Goal: Navigation & Orientation: Find specific page/section

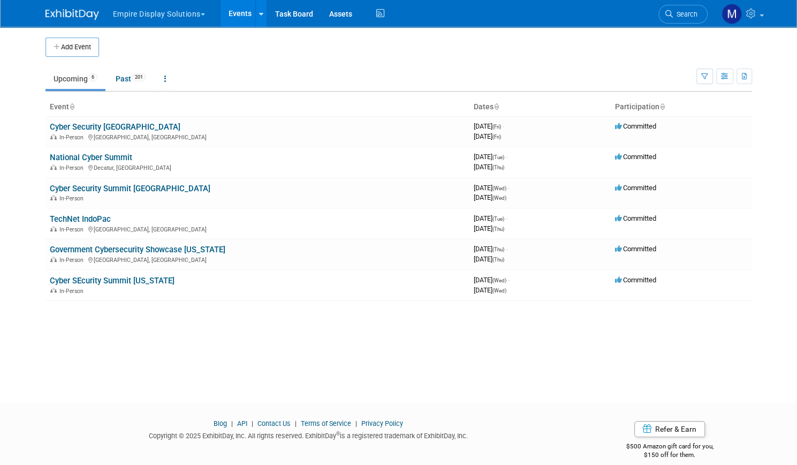
click at [157, 11] on button "Empire Display Solutions" at bounding box center [165, 12] width 107 height 24
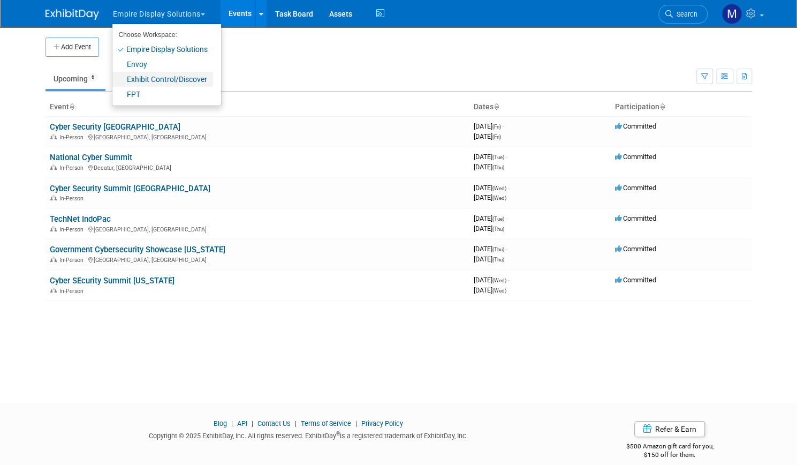
click at [147, 78] on link "Exhibit Control/Discover" at bounding box center [162, 79] width 101 height 15
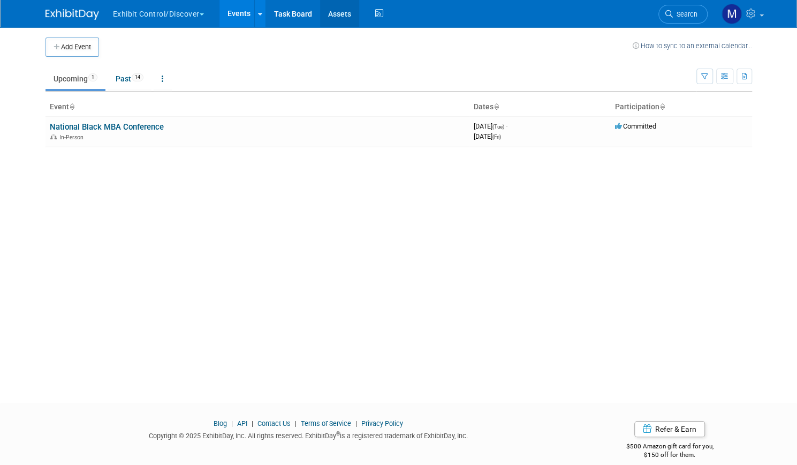
click at [335, 17] on link "Assets" at bounding box center [339, 13] width 39 height 27
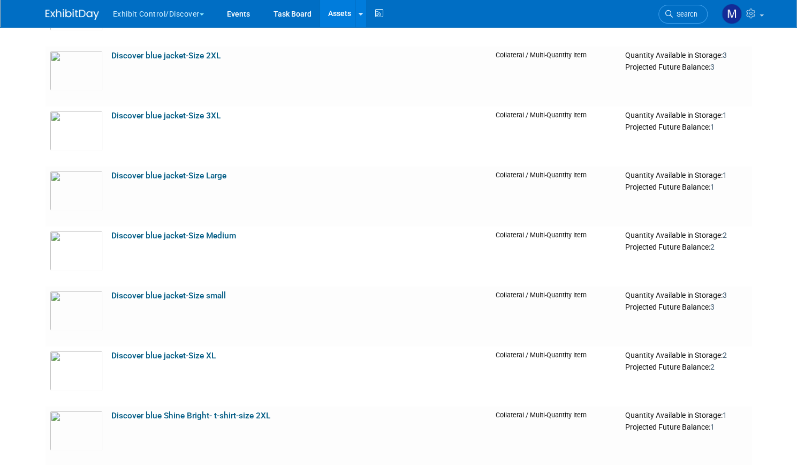
scroll to position [1649, 0]
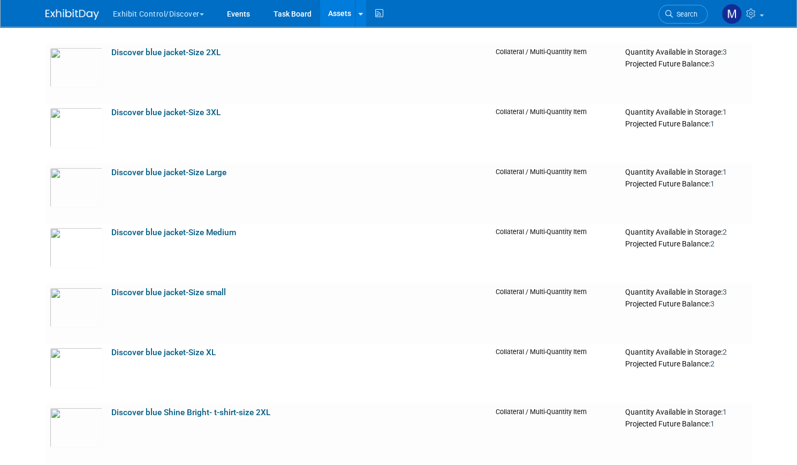
click at [172, 14] on button "Exhibit Control/Discover" at bounding box center [164, 12] width 105 height 24
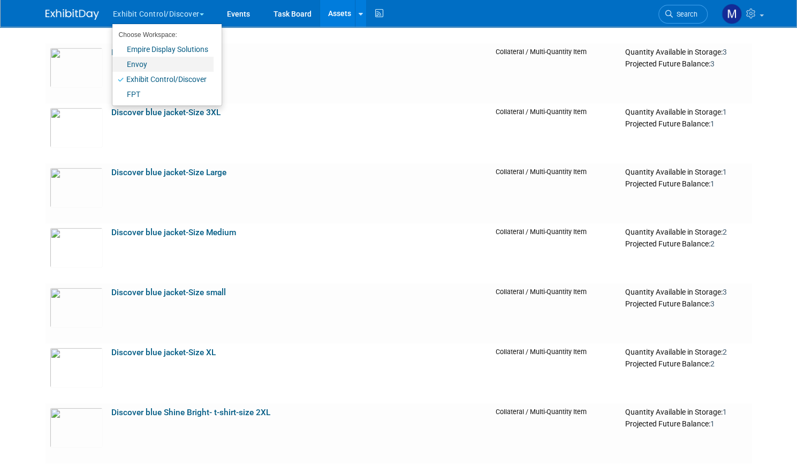
click at [128, 65] on link "Envoy" at bounding box center [162, 64] width 101 height 15
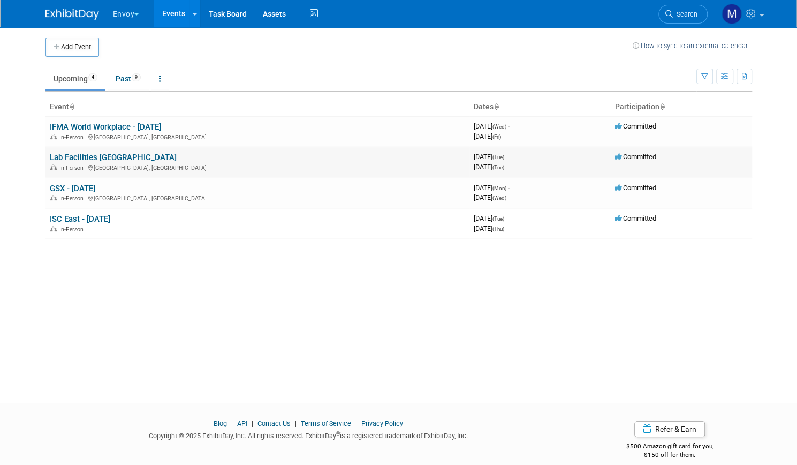
click at [96, 154] on link "Lab Facilities Summit West" at bounding box center [113, 158] width 127 height 10
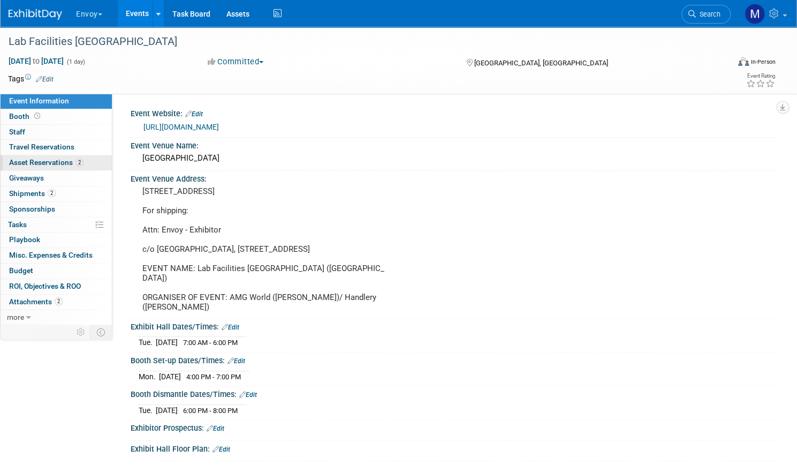
click at [81, 162] on span "Asset Reservations 2" at bounding box center [46, 162] width 74 height 9
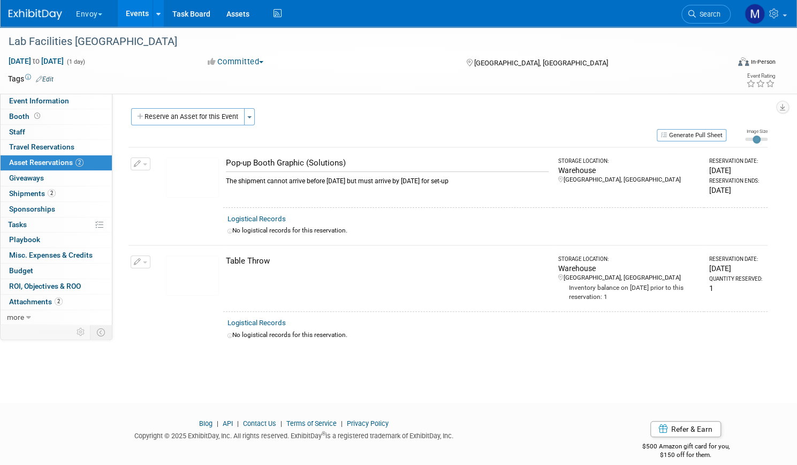
click at [116, 14] on button "Envoy" at bounding box center [95, 12] width 41 height 24
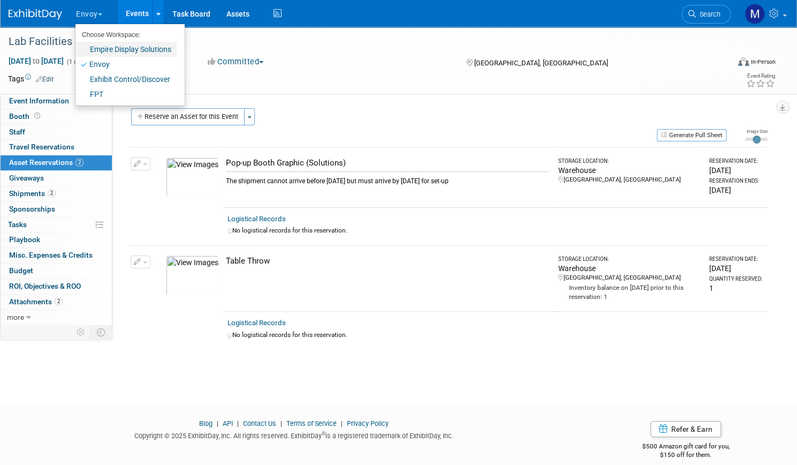
click at [127, 47] on link "Empire Display Solutions" at bounding box center [125, 49] width 101 height 15
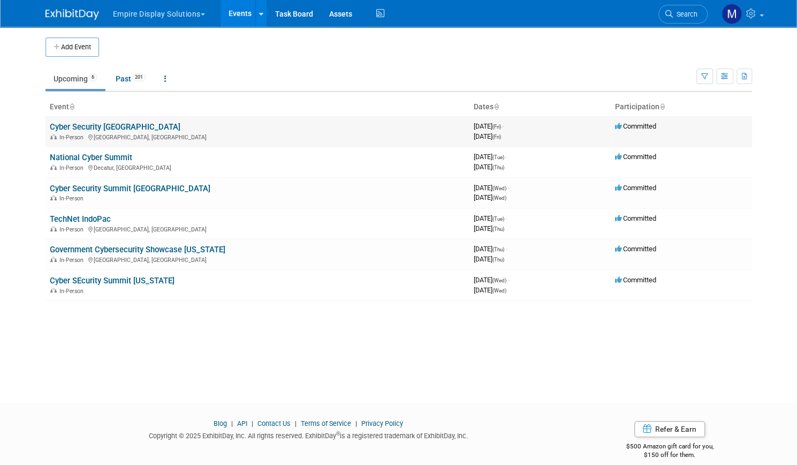
click at [104, 126] on link "Cyber Security [GEOGRAPHIC_DATA]" at bounding box center [115, 127] width 131 height 10
